Goal: Task Accomplishment & Management: Manage account settings

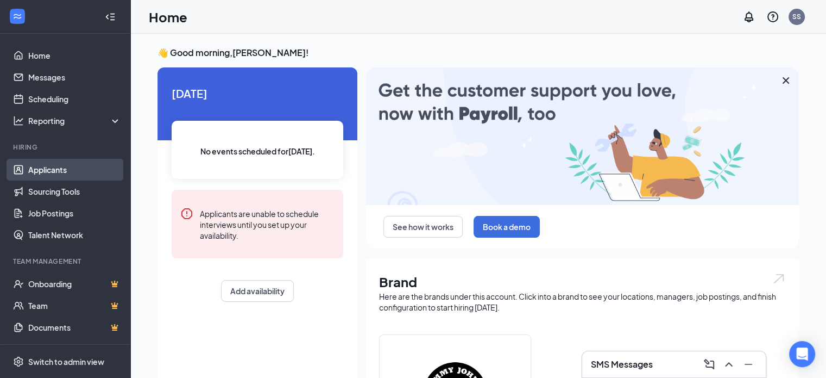
click at [93, 169] on link "Applicants" at bounding box center [74, 170] width 93 height 22
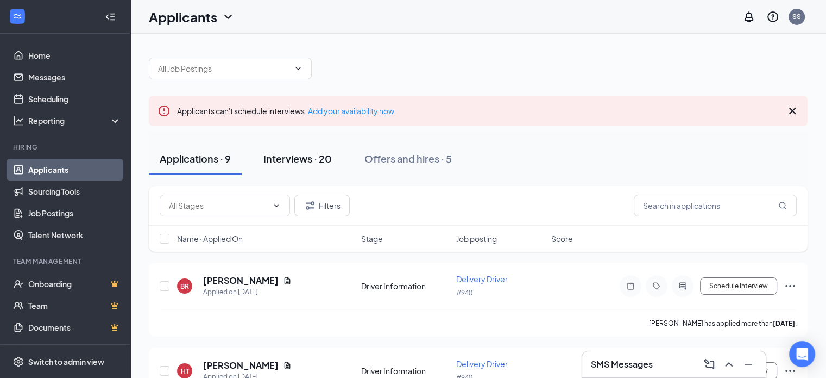
click at [318, 161] on div "Interviews · 20" at bounding box center [297, 159] width 68 height 14
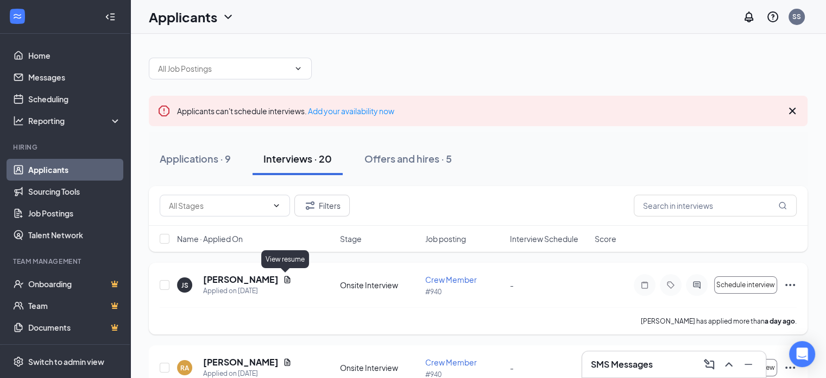
click at [286, 280] on icon "Document" at bounding box center [287, 279] width 9 height 9
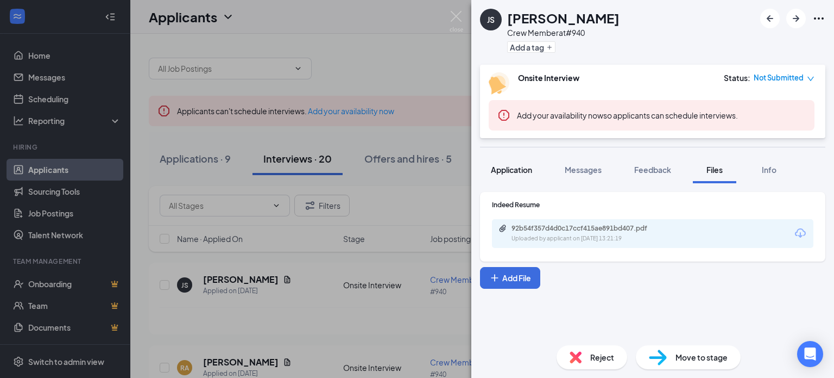
click at [517, 168] on span "Application" at bounding box center [511, 170] width 41 height 10
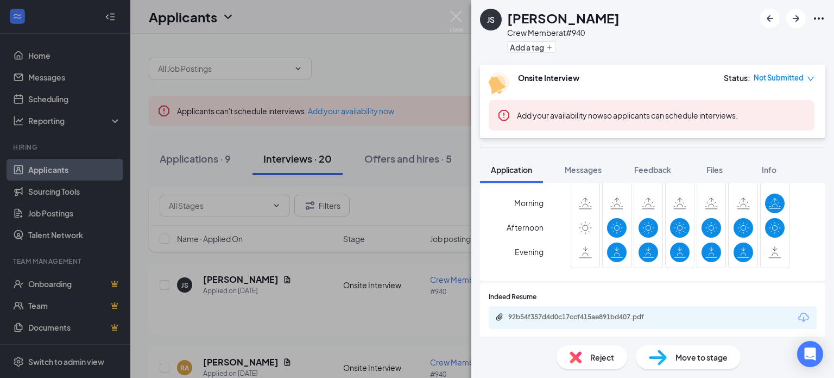
scroll to position [380, 0]
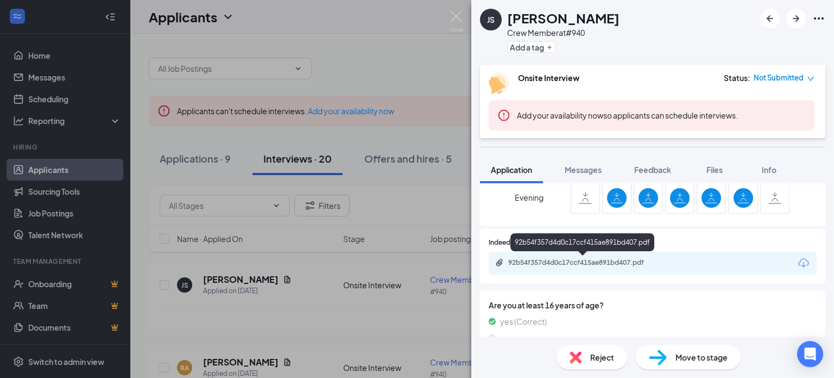
click at [593, 265] on div "92b54f357d4d0c17ccf415ae891bd407.pdf" at bounding box center [584, 262] width 152 height 9
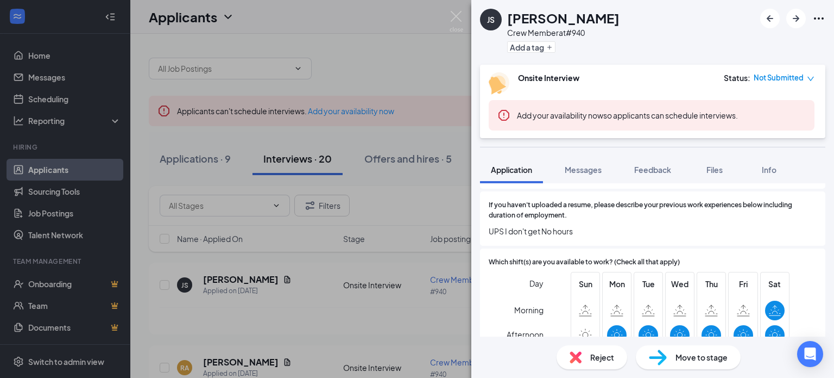
scroll to position [163, 0]
